Goal: Transaction & Acquisition: Purchase product/service

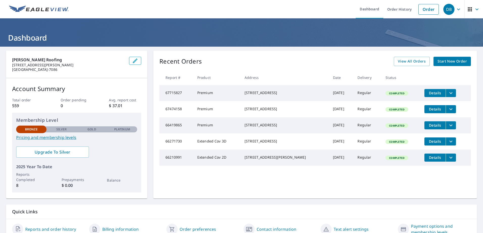
click at [445, 60] on span "Start New Order" at bounding box center [451, 61] width 29 height 6
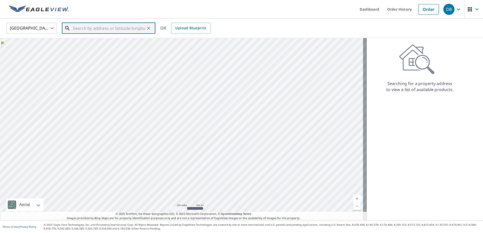
click at [79, 27] on input "text" at bounding box center [109, 28] width 72 height 14
click at [93, 44] on span "[STREET_ADDRESS]" at bounding box center [111, 43] width 79 height 6
type input "[STREET_ADDRESS][PERSON_NAME]"
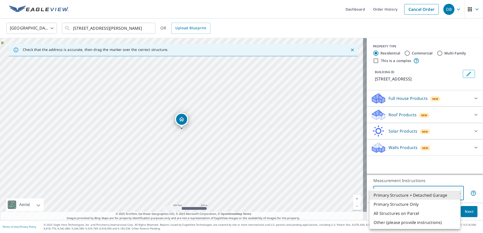
click at [428, 191] on body "DB DB Dashboard Order History Cancel Order DB United States [GEOGRAPHIC_DATA] ​…" at bounding box center [241, 116] width 483 height 233
click at [410, 196] on li "Primary Structure + Detached Garage" at bounding box center [414, 195] width 90 height 9
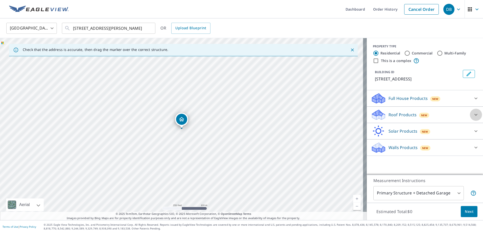
click at [473, 115] on icon at bounding box center [476, 115] width 6 height 6
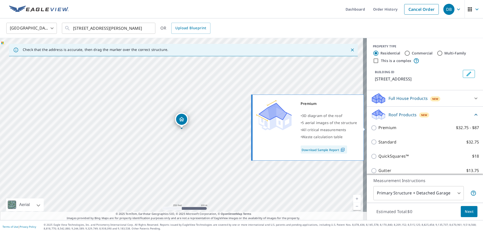
click at [380, 129] on p "Premium" at bounding box center [387, 128] width 18 height 6
click at [378, 129] on input "Premium $32.75 - $87" at bounding box center [375, 128] width 8 height 6
checkbox input "true"
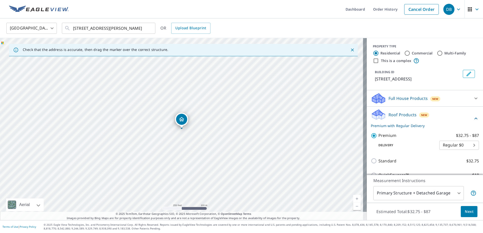
click at [466, 212] on span "Next" at bounding box center [469, 212] width 9 height 6
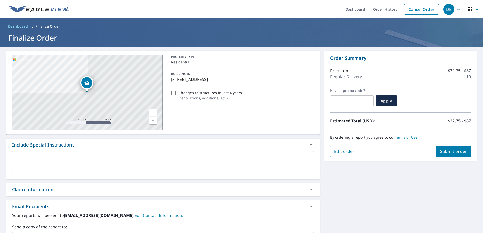
click at [451, 150] on span "Submit order" at bounding box center [453, 152] width 27 height 6
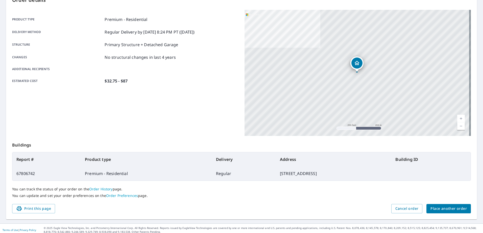
scroll to position [64, 0]
